Goal: Task Accomplishment & Management: Manage account settings

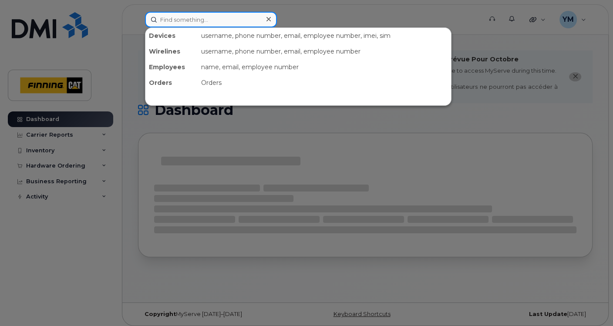
click at [223, 20] on input at bounding box center [211, 20] width 132 height 16
paste input "GP97XHCX39"
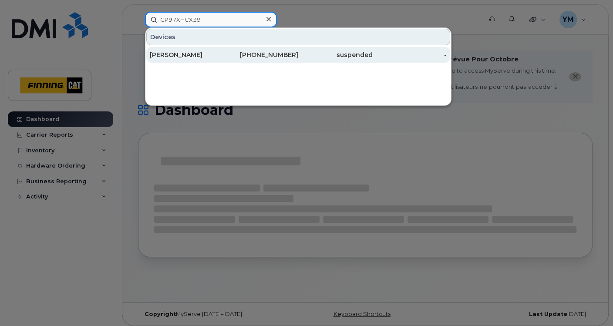
type input "GP97XHCX39"
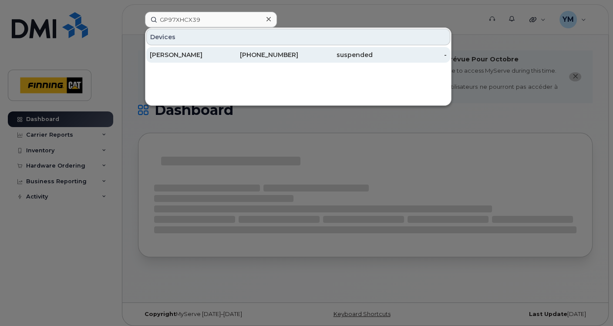
click at [206, 56] on div "[PERSON_NAME]" at bounding box center [187, 54] width 74 height 9
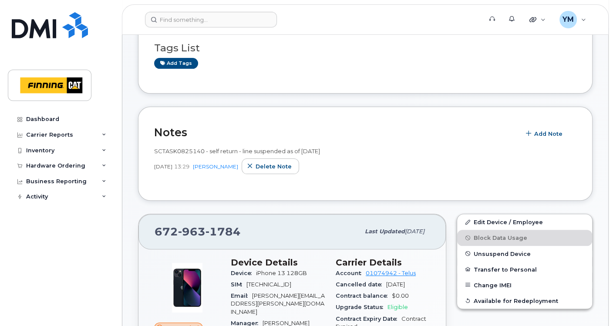
scroll to position [209, 0]
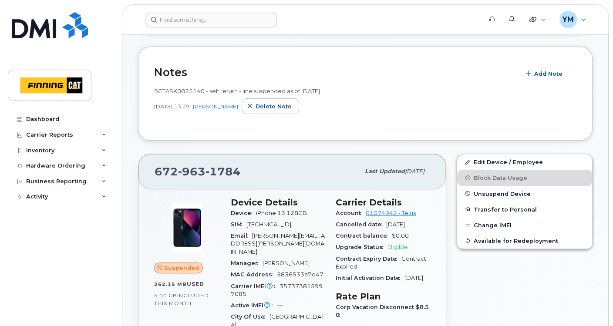
click at [452, 73] on h2 "Notes" at bounding box center [335, 72] width 362 height 13
click at [480, 161] on link "Edit Device / Employee" at bounding box center [524, 162] width 135 height 16
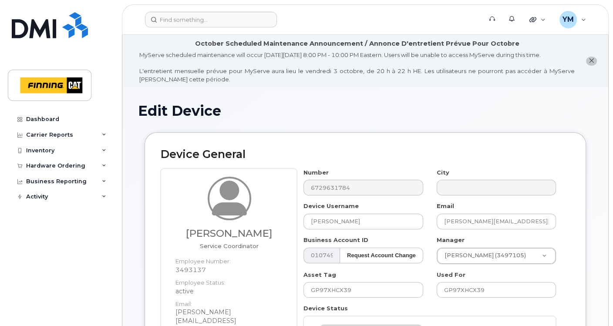
click at [418, 105] on h1 "Edit Device" at bounding box center [365, 110] width 454 height 15
click at [593, 58] on icon "close notification" at bounding box center [591, 61] width 6 height 6
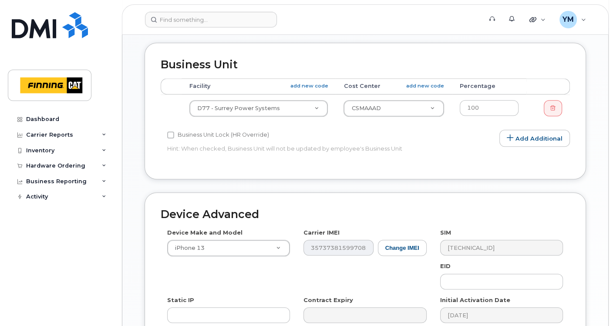
scroll to position [525, 0]
